Goal: Check status: Check status

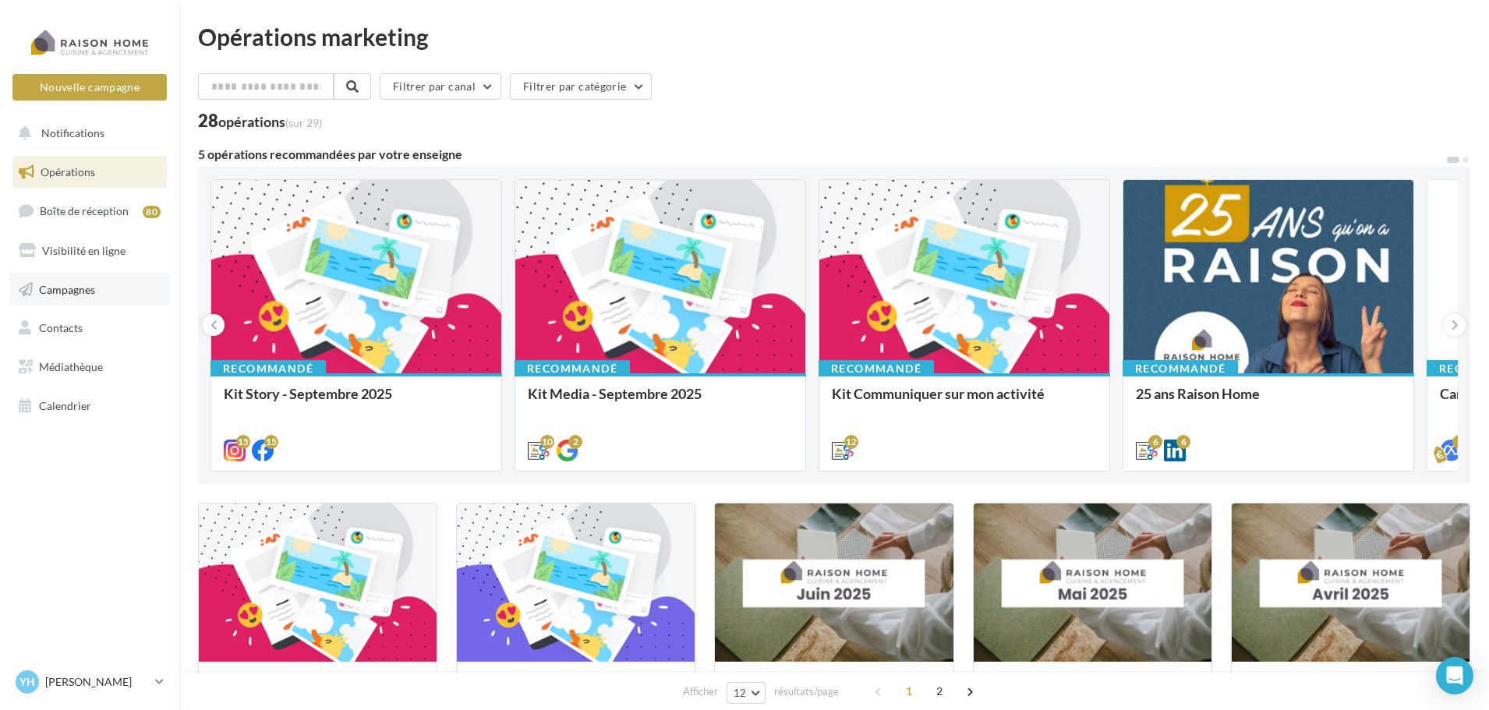
click at [79, 300] on link "Campagnes" at bounding box center [89, 290] width 161 height 33
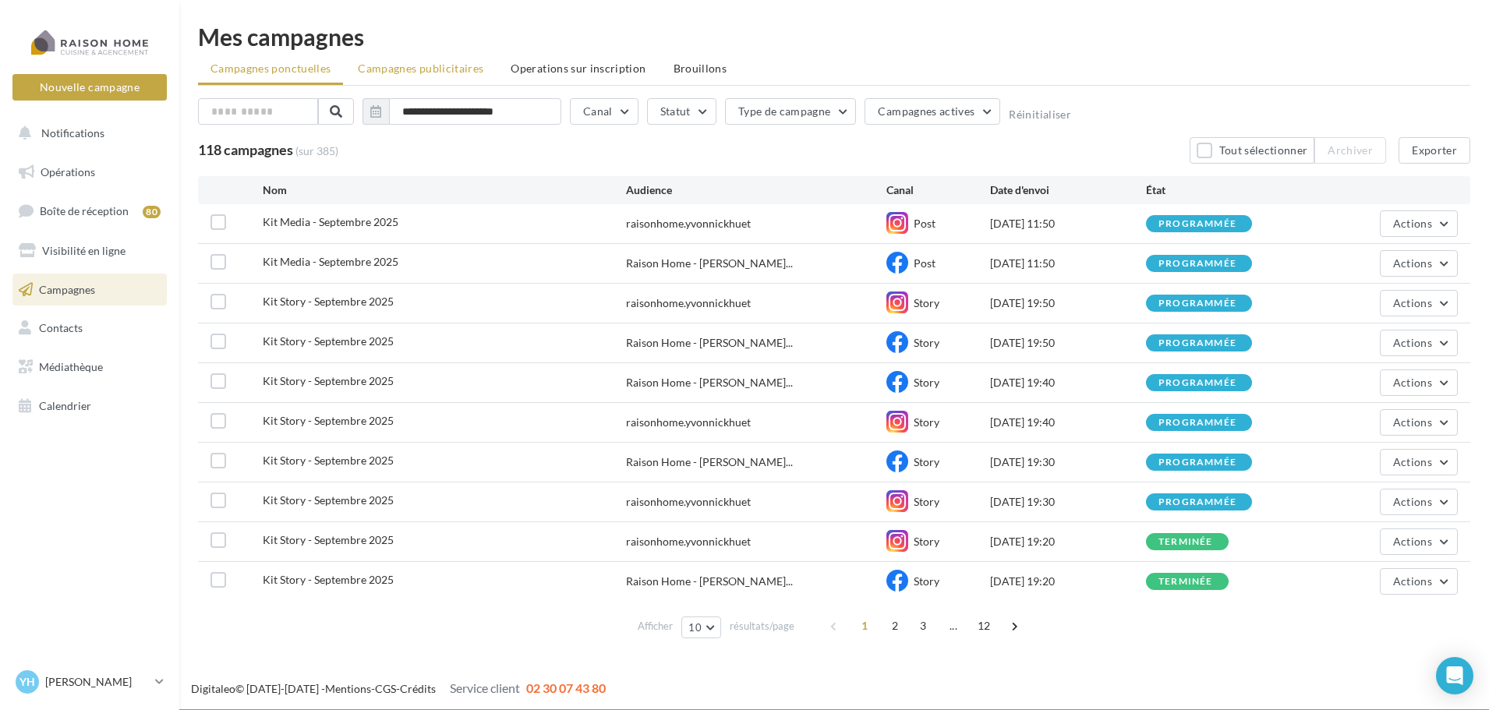
click at [454, 68] on span "Campagnes publicitaires" at bounding box center [420, 68] width 125 height 13
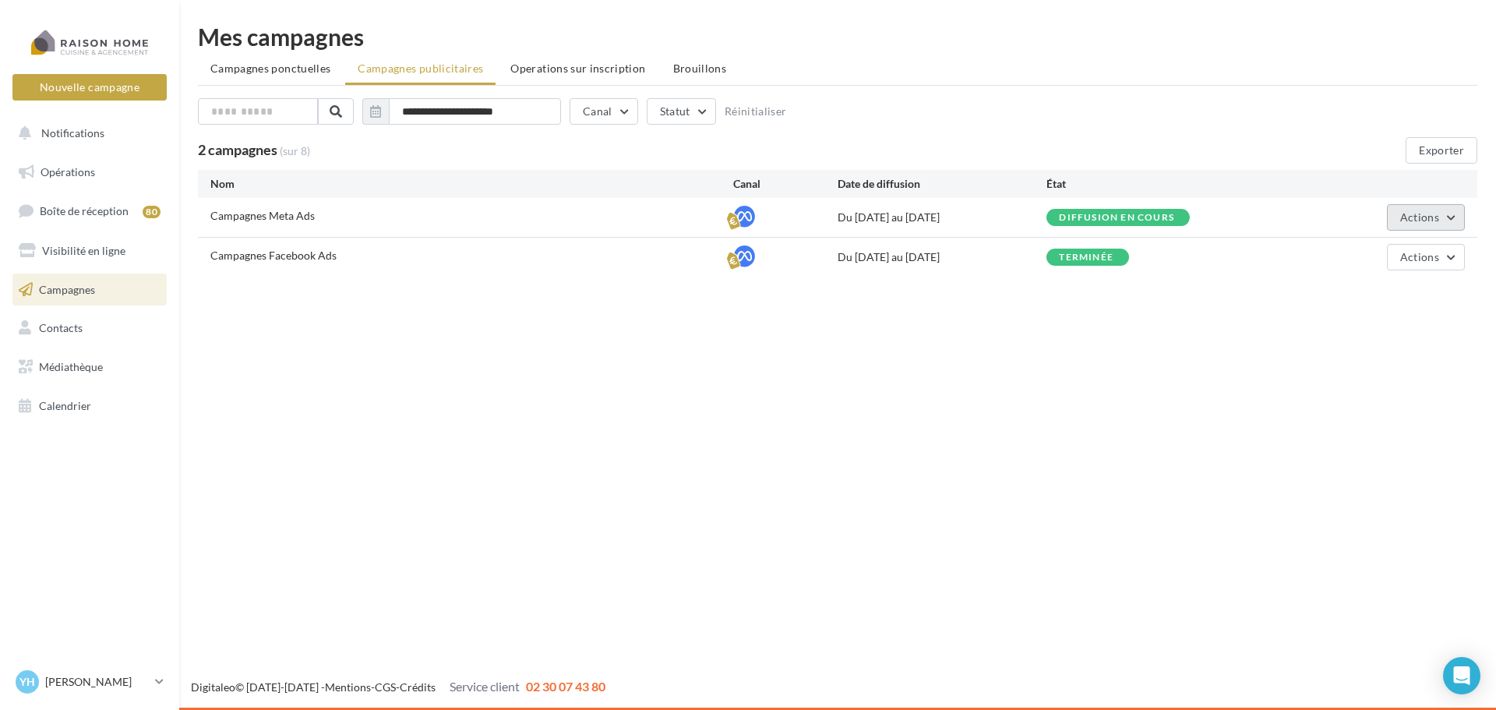
click at [1436, 227] on button "Actions" at bounding box center [1426, 217] width 78 height 26
click at [1397, 287] on button "Voir les résultats" at bounding box center [1387, 294] width 156 height 41
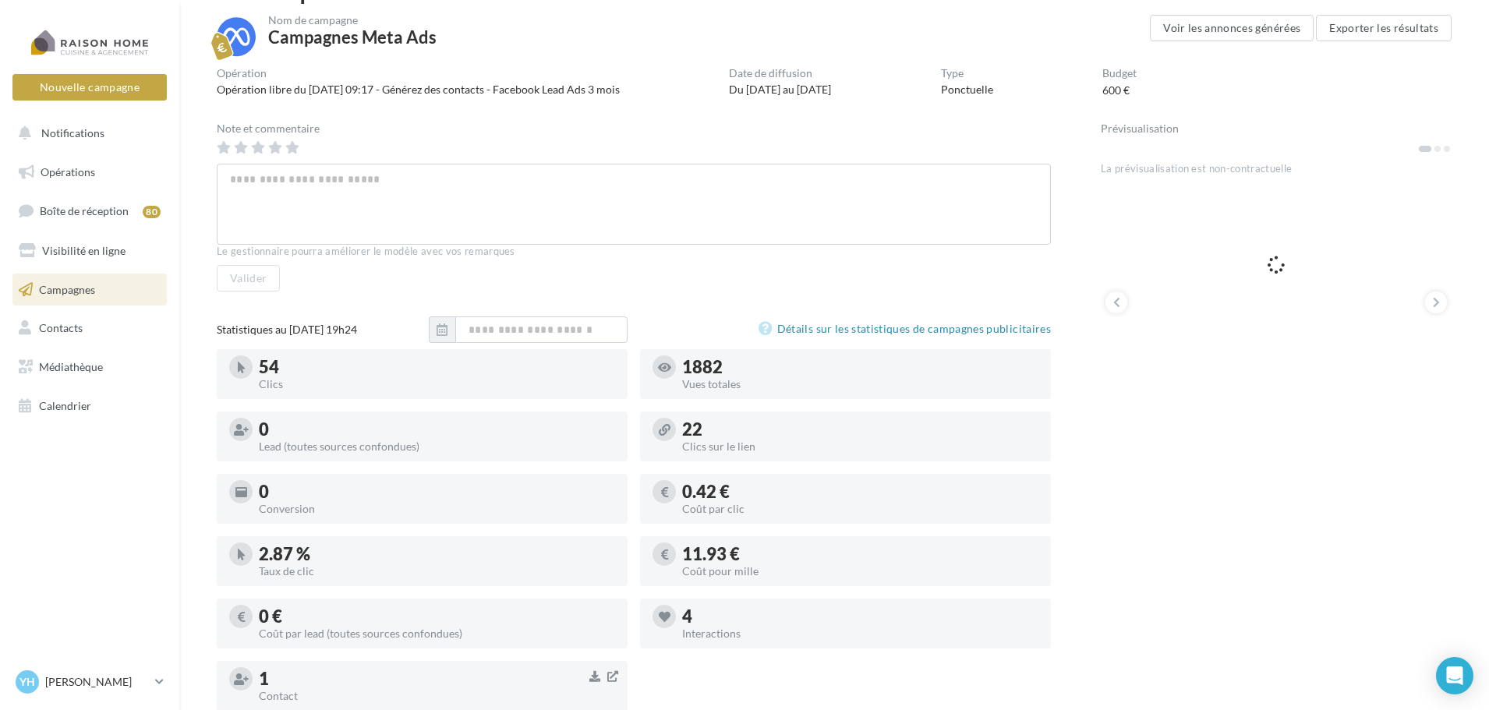
scroll to position [84, 0]
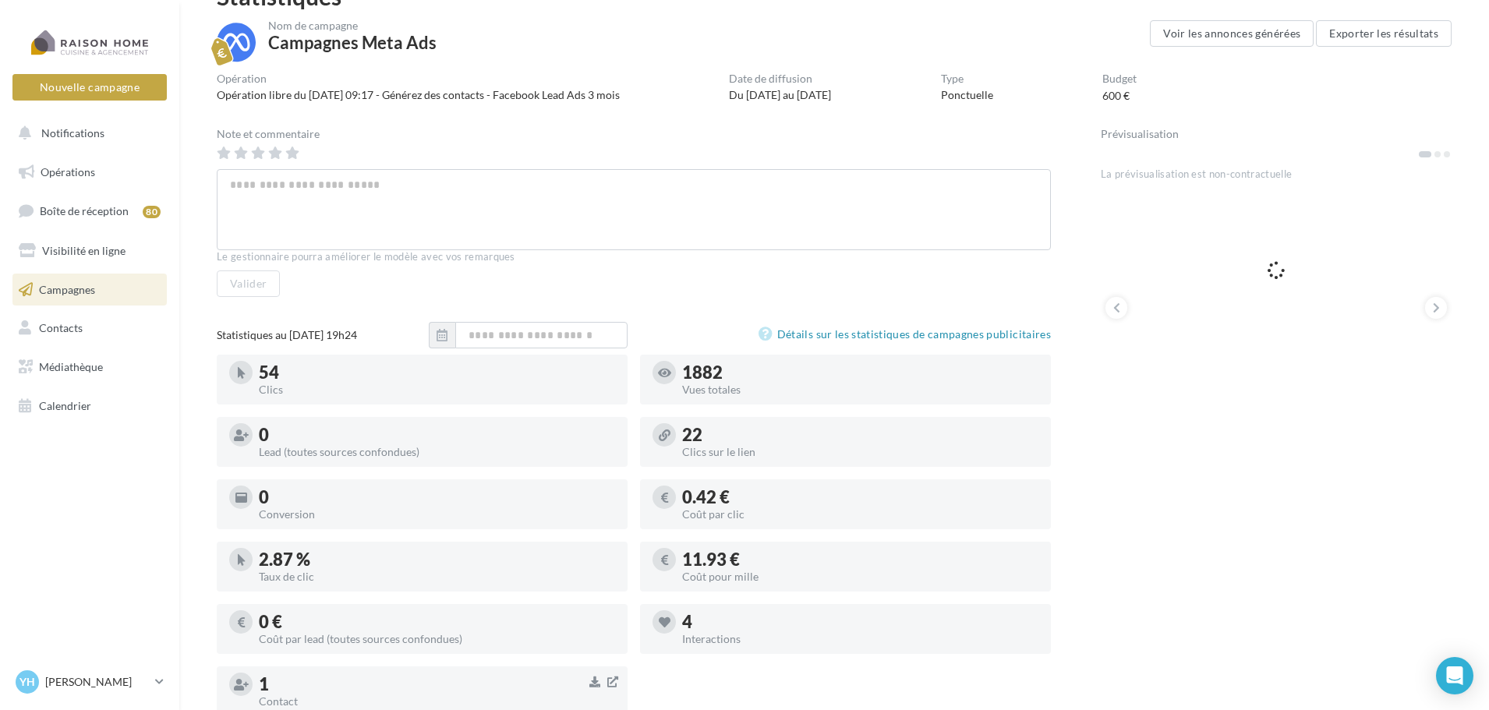
click at [691, 613] on div "4" at bounding box center [860, 621] width 356 height 17
click at [875, 331] on link "Détails sur les statistiques de campagnes publicitaires" at bounding box center [904, 334] width 292 height 19
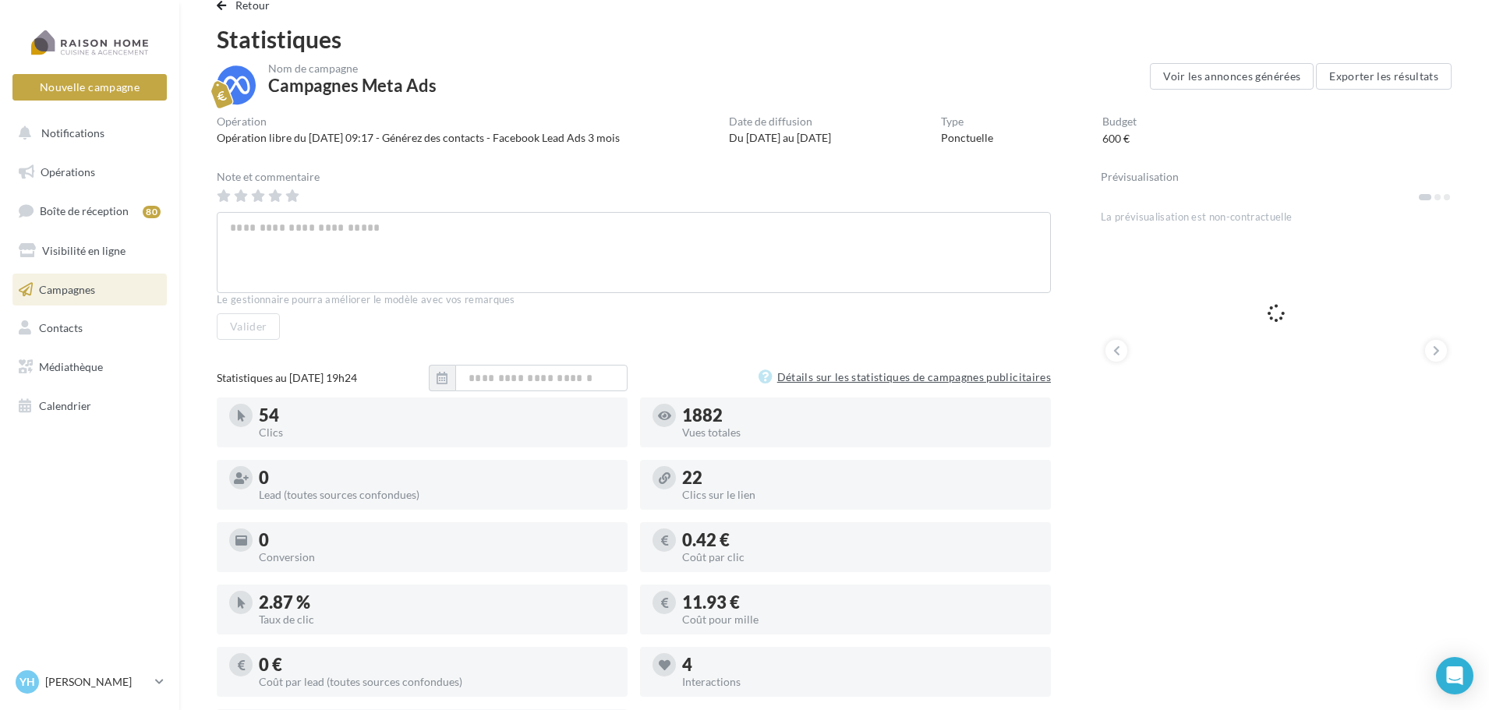
scroll to position [0, 0]
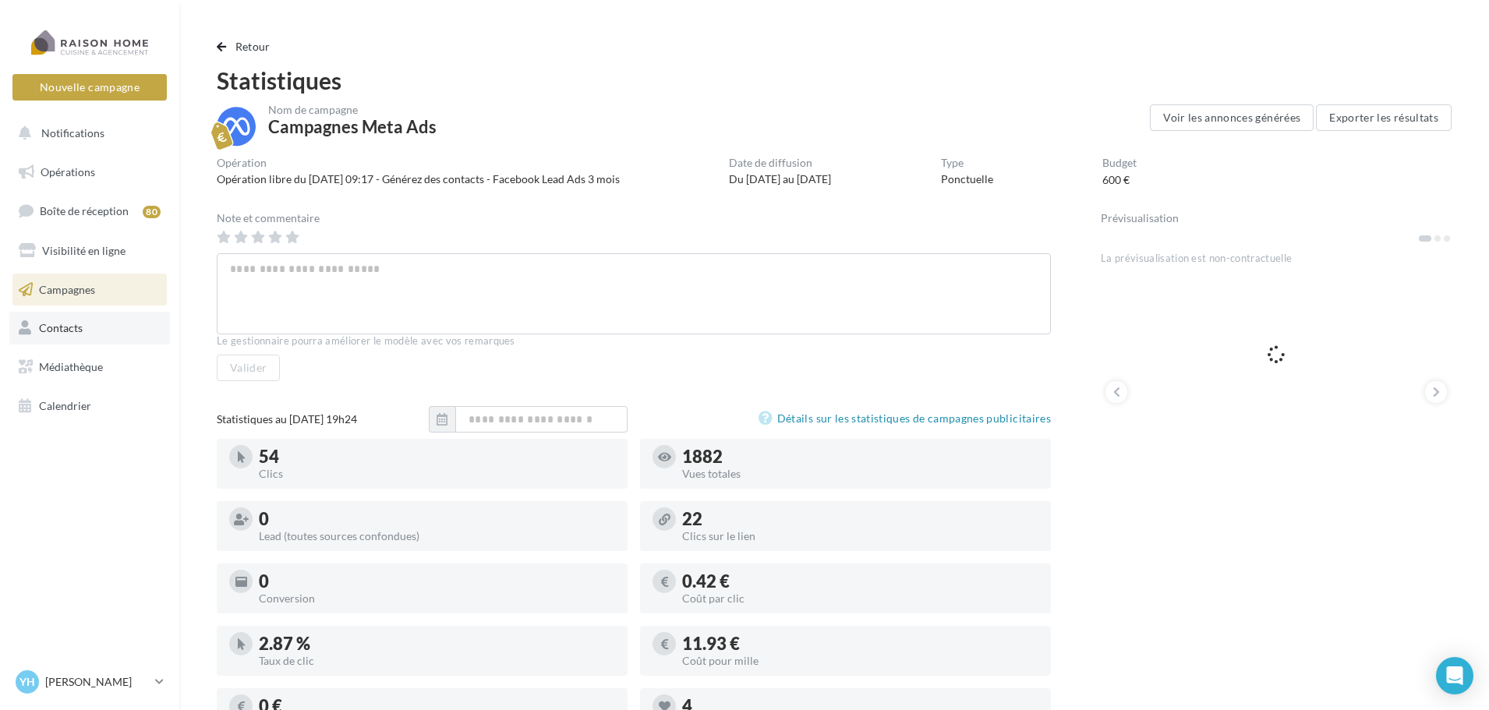
click at [122, 330] on link "Contacts" at bounding box center [89, 328] width 161 height 33
